Goal: Find specific page/section: Find specific page/section

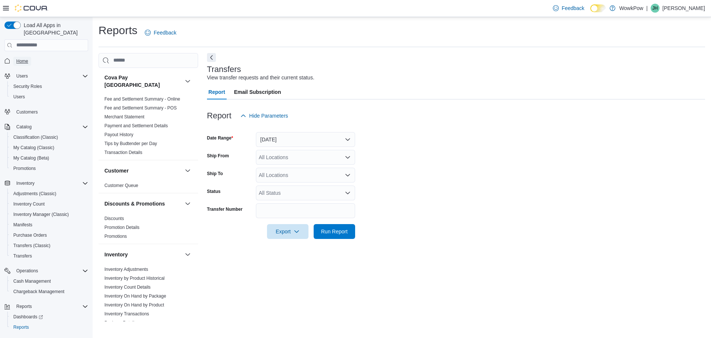
click at [25, 58] on span "Home" at bounding box center [22, 61] width 12 height 6
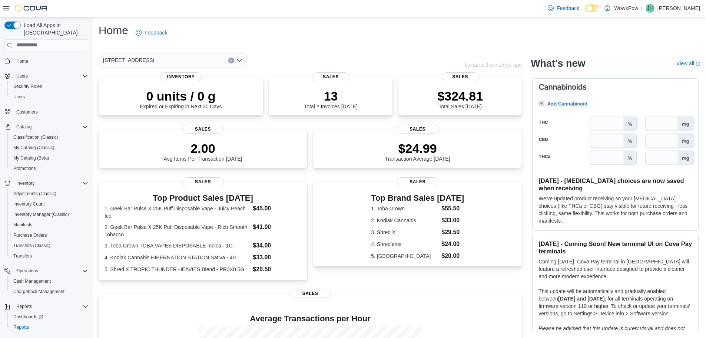
click at [187, 60] on div "[STREET_ADDRESS]" at bounding box center [173, 60] width 148 height 15
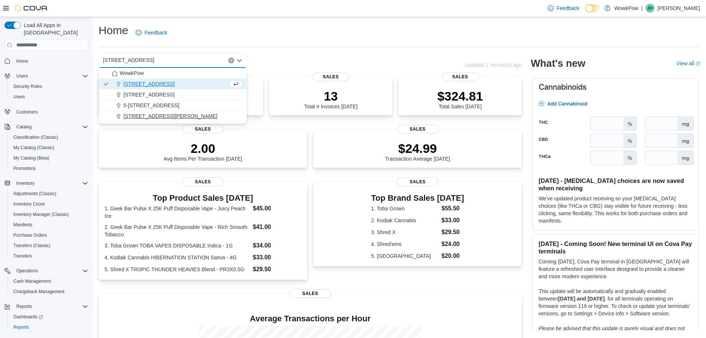
click at [184, 115] on span "[STREET_ADDRESS][PERSON_NAME]" at bounding box center [170, 115] width 94 height 7
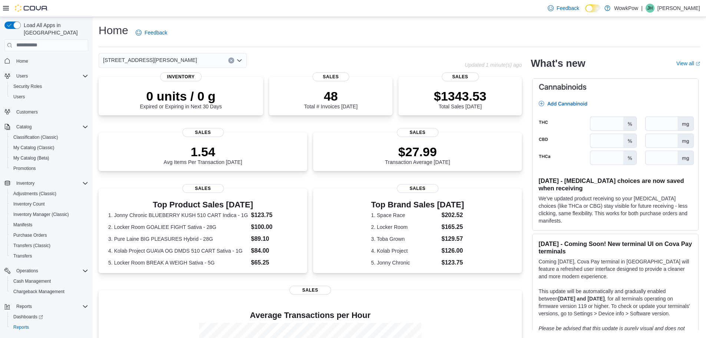
click at [209, 60] on div "[STREET_ADDRESS][PERSON_NAME]" at bounding box center [173, 60] width 148 height 15
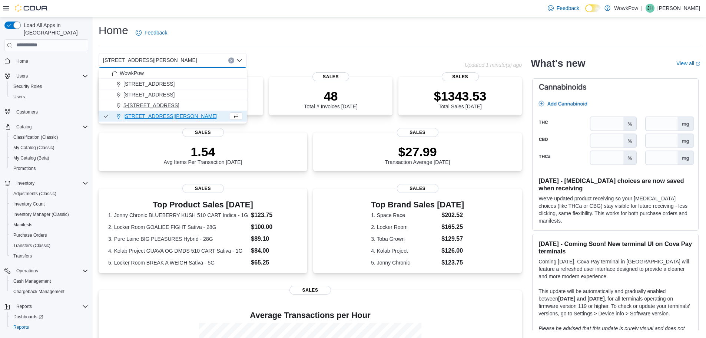
click at [179, 103] on span "5-[STREET_ADDRESS]" at bounding box center [151, 105] width 56 height 7
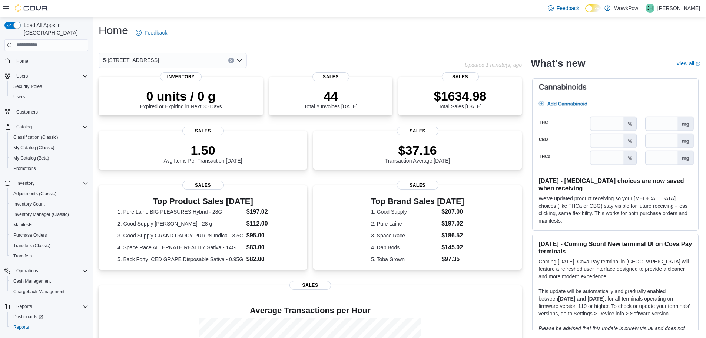
click at [206, 60] on div "5-[STREET_ADDRESS] Combo box. Selected. [STREET_ADDRESS]. Press Backspace to de…" at bounding box center [173, 60] width 148 height 15
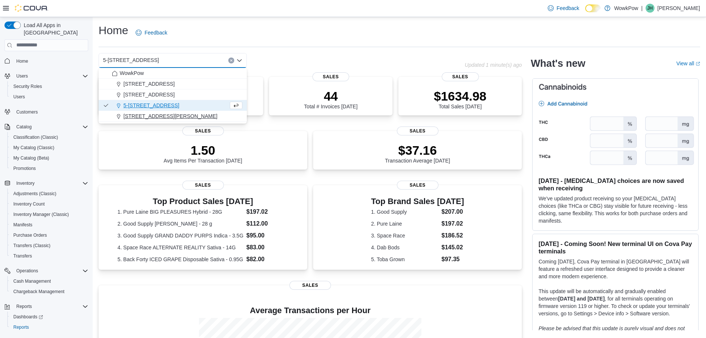
click at [183, 113] on span "[STREET_ADDRESS][PERSON_NAME]" at bounding box center [170, 115] width 94 height 7
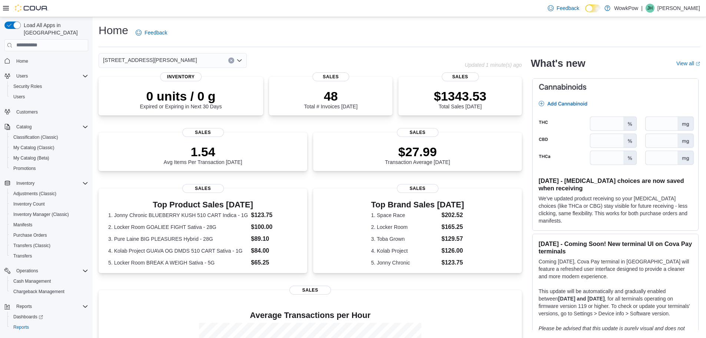
click at [210, 60] on div "[STREET_ADDRESS][PERSON_NAME] Combo box. Selected. [STREET_ADDRESS][PERSON_NAME…" at bounding box center [173, 60] width 148 height 15
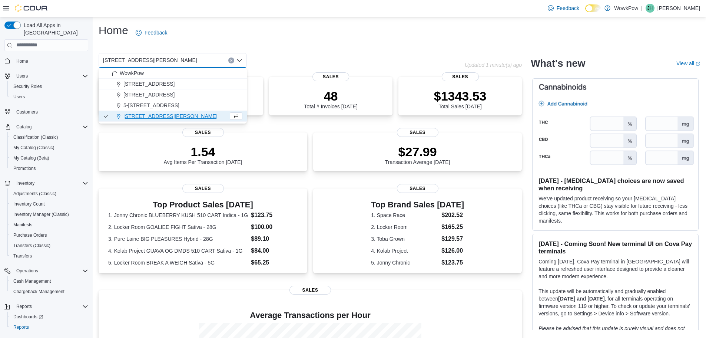
click at [174, 92] on span "[STREET_ADDRESS]" at bounding box center [148, 94] width 51 height 7
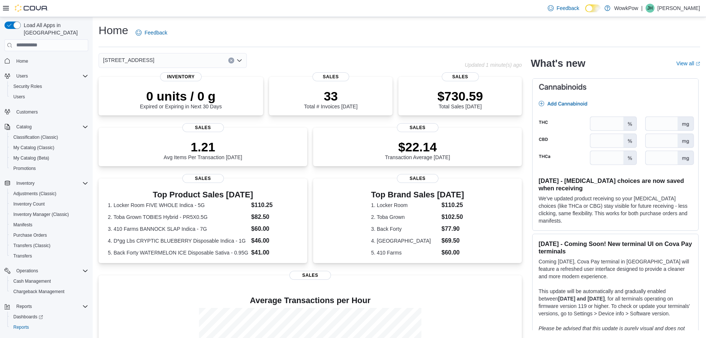
click at [212, 60] on div "[STREET_ADDRESS]" at bounding box center [173, 60] width 148 height 15
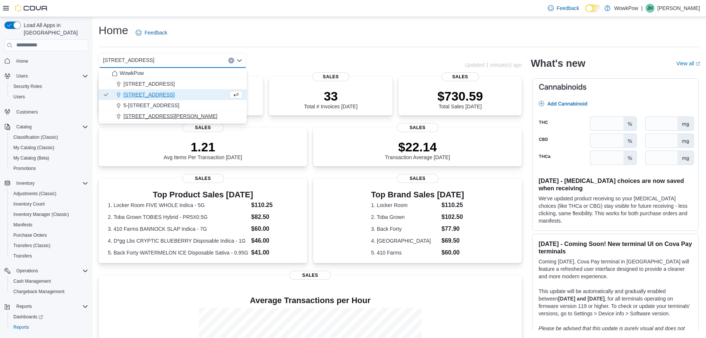
click at [186, 111] on button "[STREET_ADDRESS][PERSON_NAME]" at bounding box center [173, 116] width 148 height 11
